Goal: Transaction & Acquisition: Purchase product/service

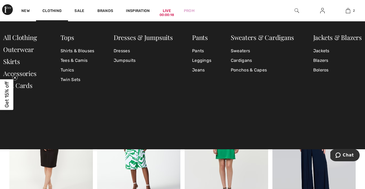
scroll to position [570, 0]
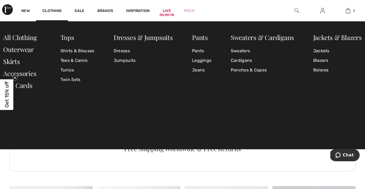
click at [212, 9] on div "New Clothing Sale Brands Inspiration Live 00:00:18 Prom 2 Added to Bag Joseph R…" at bounding box center [182, 10] width 365 height 21
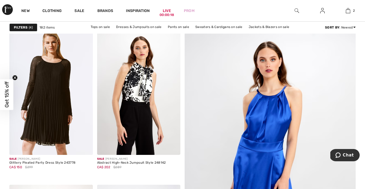
scroll to position [0, 0]
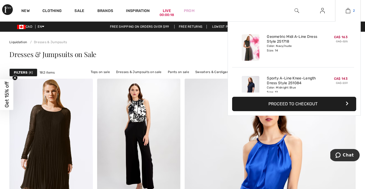
click at [349, 8] on img at bounding box center [348, 10] width 5 height 6
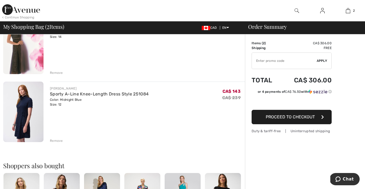
scroll to position [23, 0]
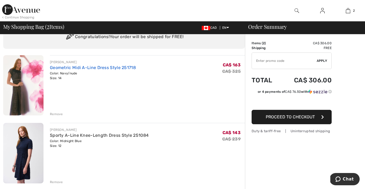
click at [68, 68] on link "Geometric Midi A-Line Dress Style 251718" at bounding box center [93, 67] width 86 height 5
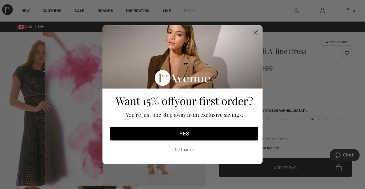
click at [256, 32] on circle "Close dialog" at bounding box center [255, 32] width 9 height 9
